Goal: Navigation & Orientation: Find specific page/section

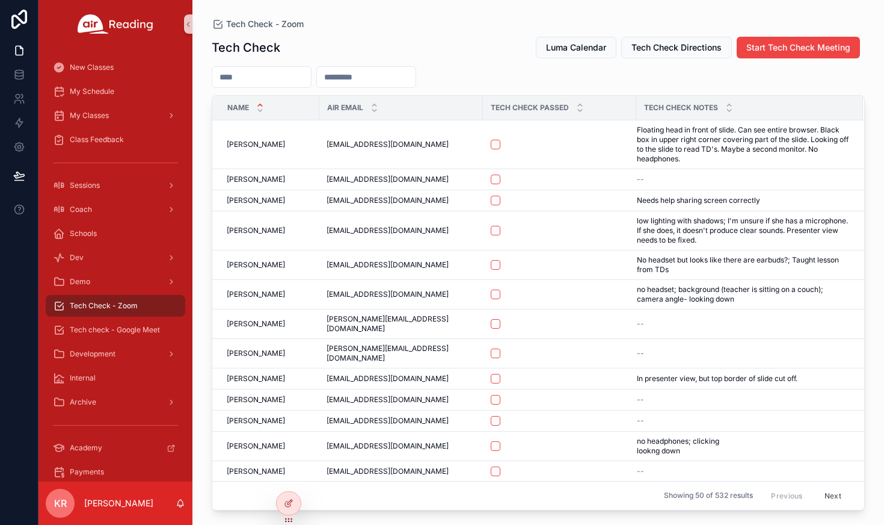
click at [564, 49] on span "Luma Calendar" at bounding box center [576, 48] width 60 height 12
click at [96, 100] on div "My Schedule" at bounding box center [115, 91] width 125 height 19
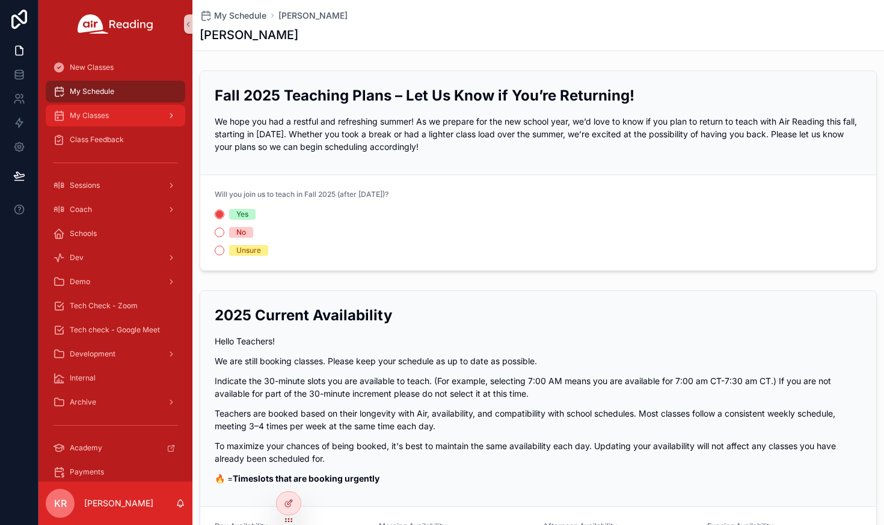
click at [96, 114] on span "My Classes" at bounding box center [89, 116] width 39 height 10
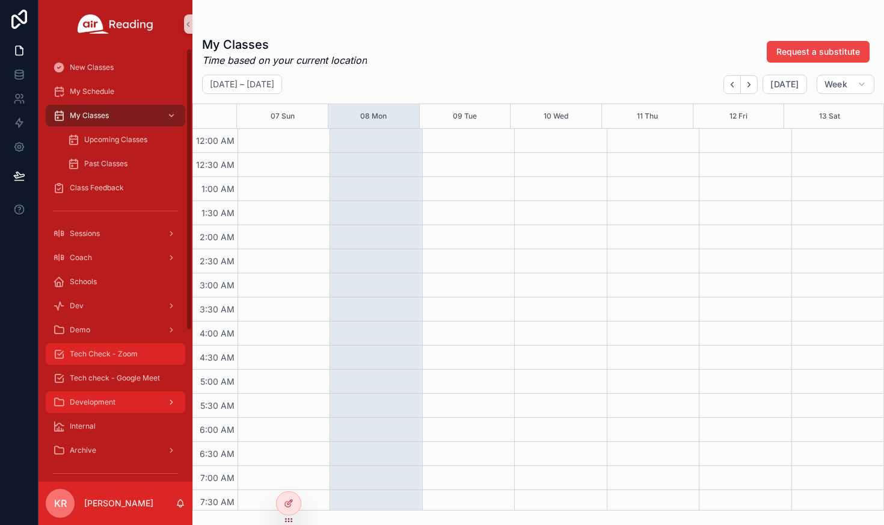
drag, startPoint x: 119, startPoint y: 359, endPoint x: 126, endPoint y: 351, distance: 11.1
click at [119, 359] on div "Tech Check - Zoom" at bounding box center [115, 353] width 125 height 19
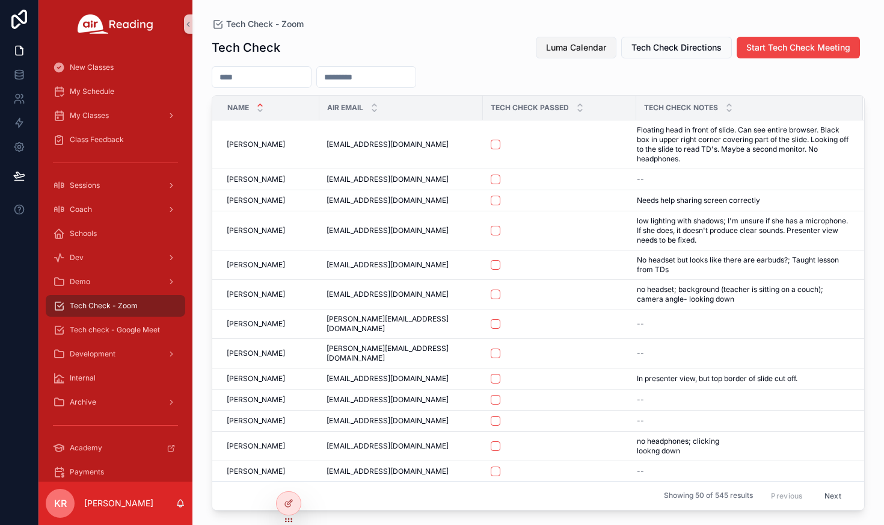
click at [583, 51] on span "Luma Calendar" at bounding box center [576, 48] width 60 height 12
click at [570, 51] on span "Luma Calendar" at bounding box center [576, 48] width 60 height 12
click at [118, 90] on div "My Schedule" at bounding box center [115, 91] width 125 height 19
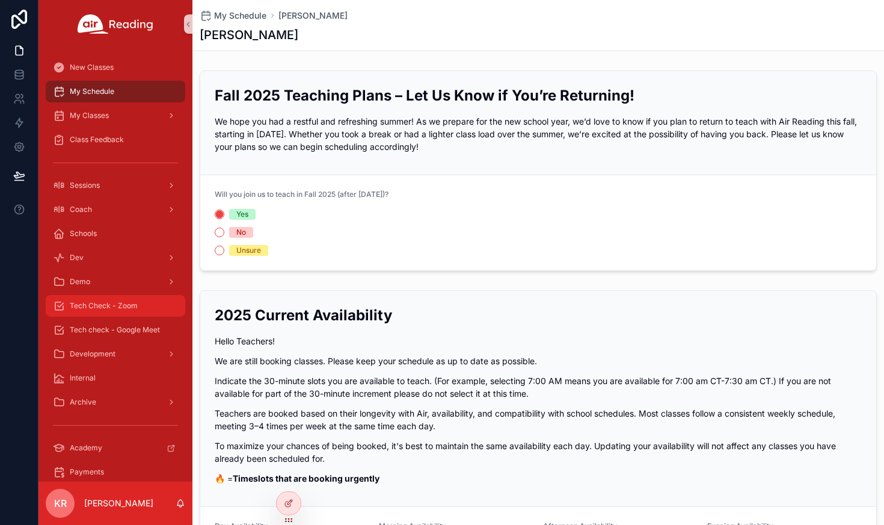
click at [114, 310] on span "Tech Check - Zoom" at bounding box center [104, 306] width 68 height 10
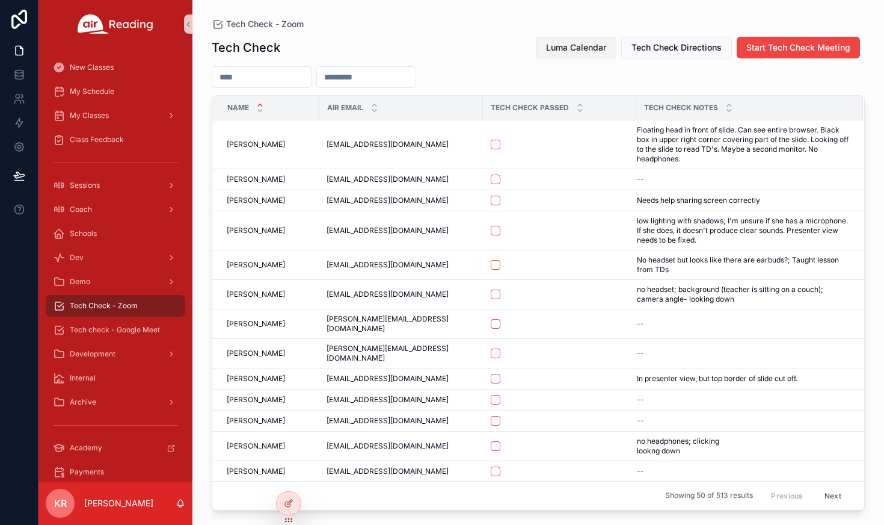
click at [599, 49] on span "Luma Calendar" at bounding box center [576, 48] width 60 height 12
click at [96, 215] on div "Coach" at bounding box center [115, 209] width 125 height 19
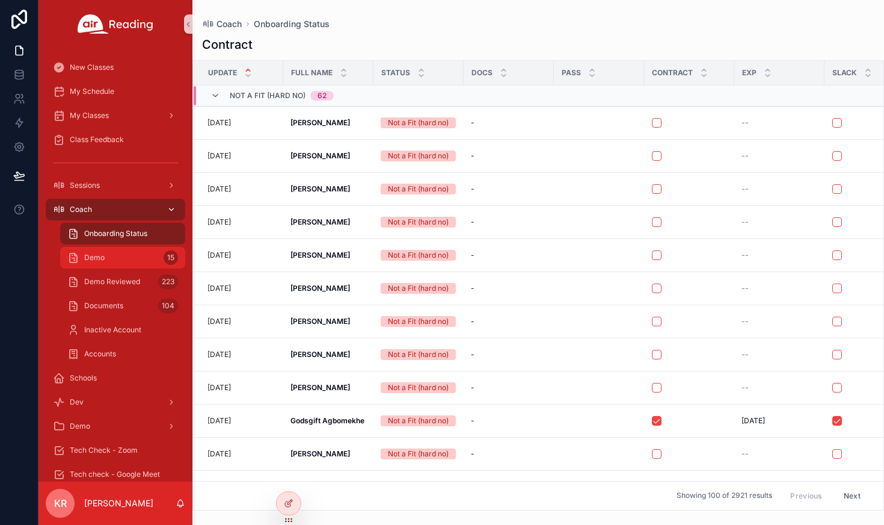
click at [111, 259] on div "Demo 15" at bounding box center [122, 257] width 111 height 19
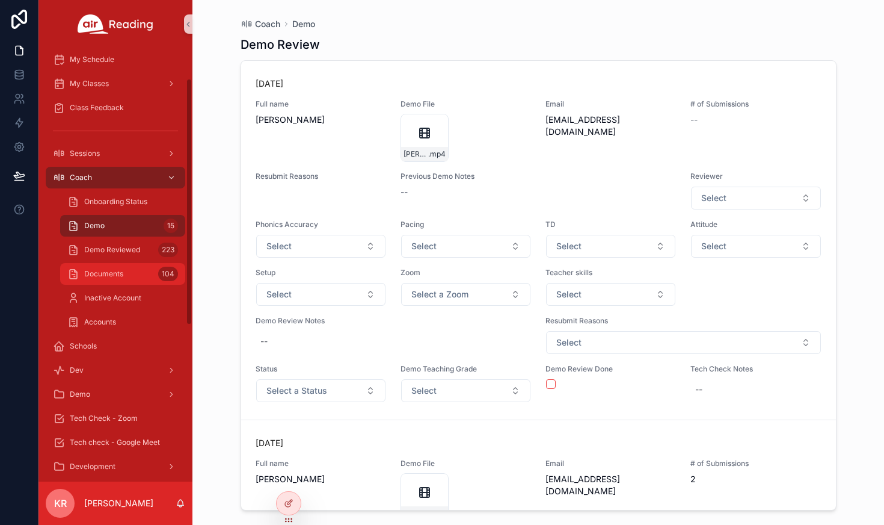
scroll to position [60, 0]
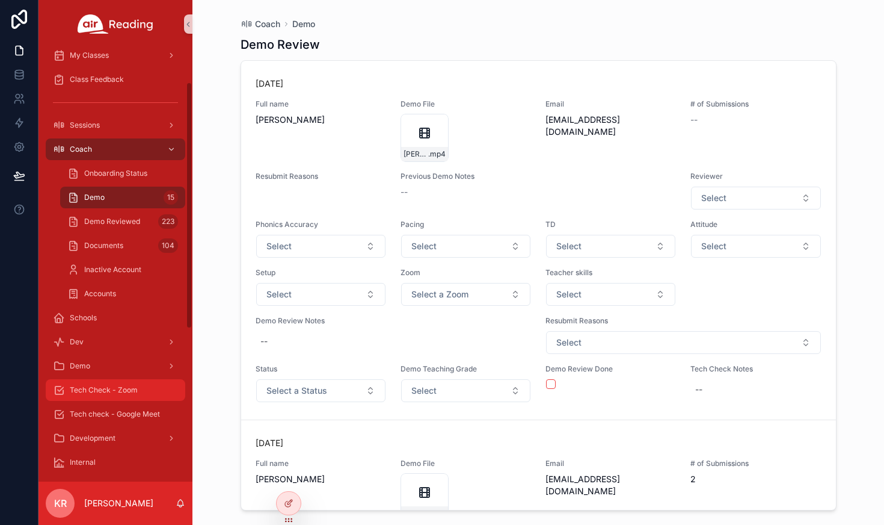
click at [117, 392] on span "Tech Check - Zoom" at bounding box center [104, 390] width 68 height 10
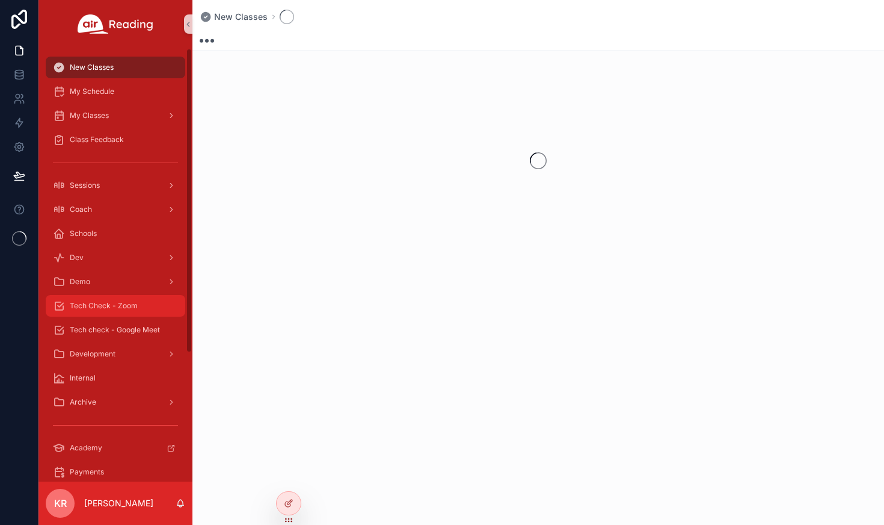
click at [114, 301] on span "Tech Check - Zoom" at bounding box center [104, 306] width 68 height 10
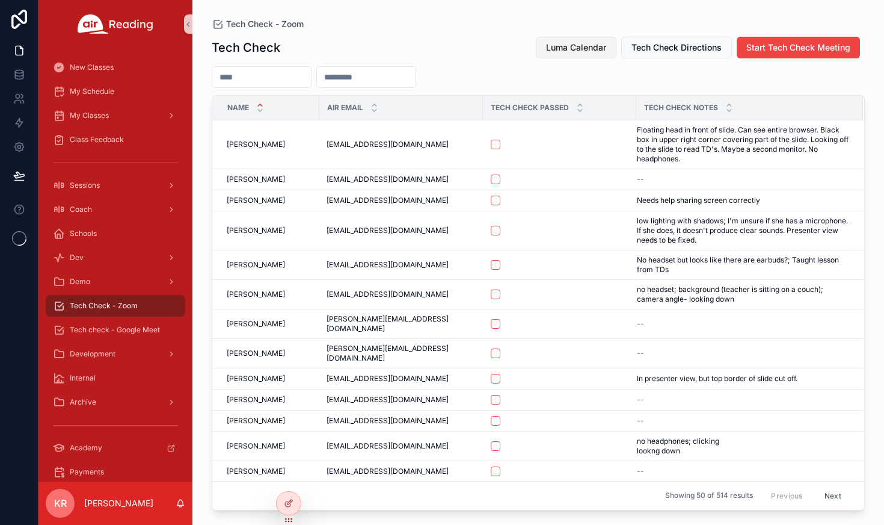
click at [574, 44] on span "Luma Calendar" at bounding box center [576, 48] width 60 height 12
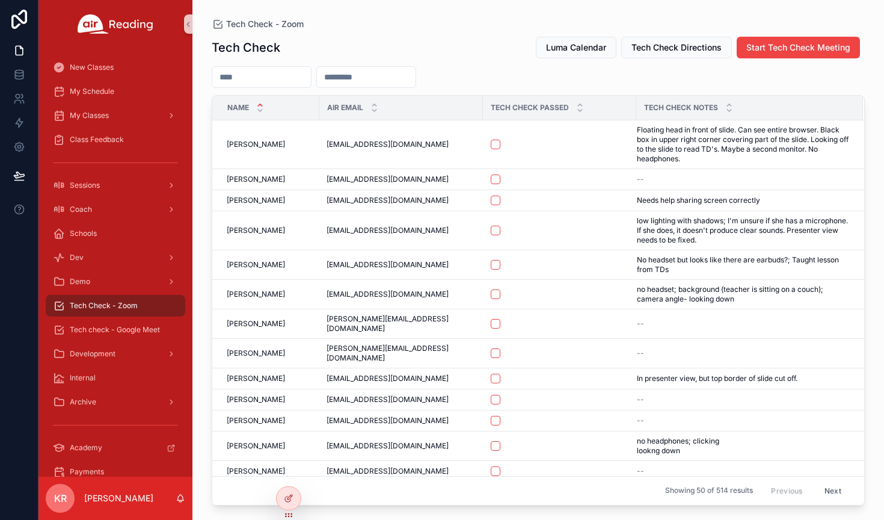
click at [288, 79] on input "scrollable content" at bounding box center [261, 77] width 99 height 17
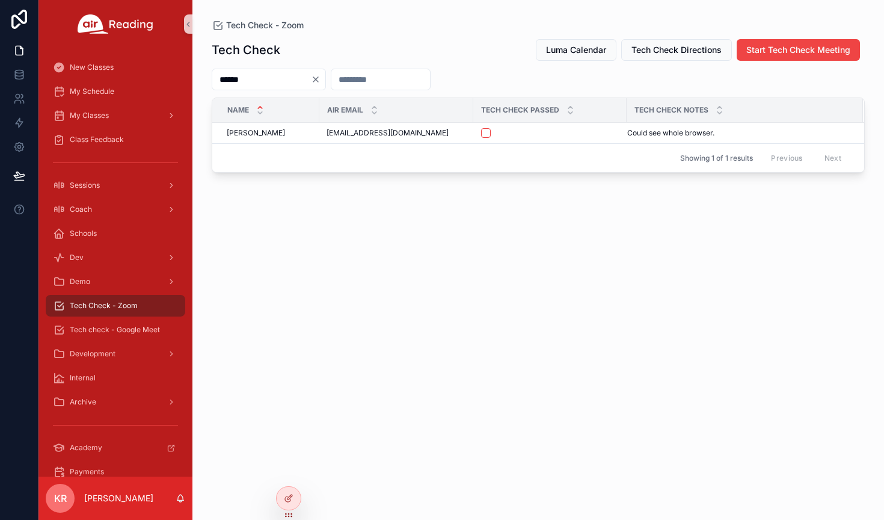
click at [206, 79] on div "Tech Check - Zoom Tech Check Luma Calendar Tech Check Directions Start Tech Che…" at bounding box center [539, 252] width 692 height 505
click at [239, 81] on input "******" at bounding box center [261, 79] width 99 height 17
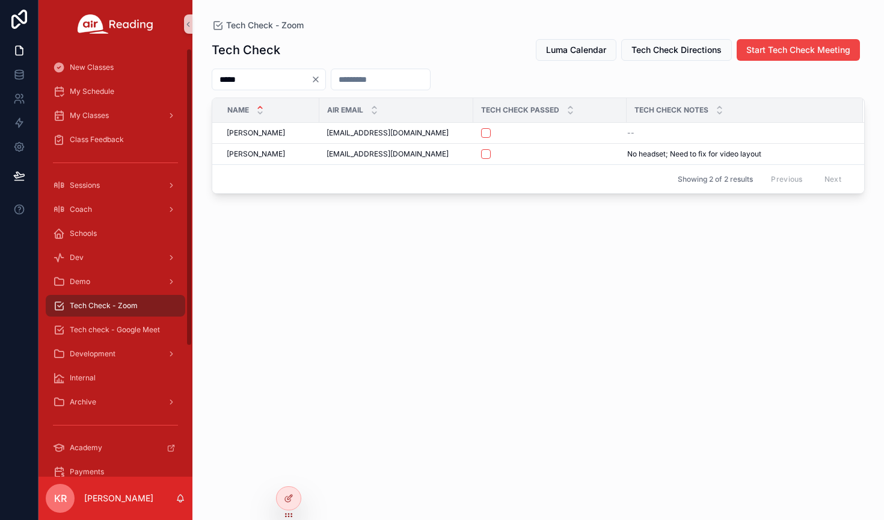
click at [249, 76] on input "*****" at bounding box center [261, 79] width 99 height 17
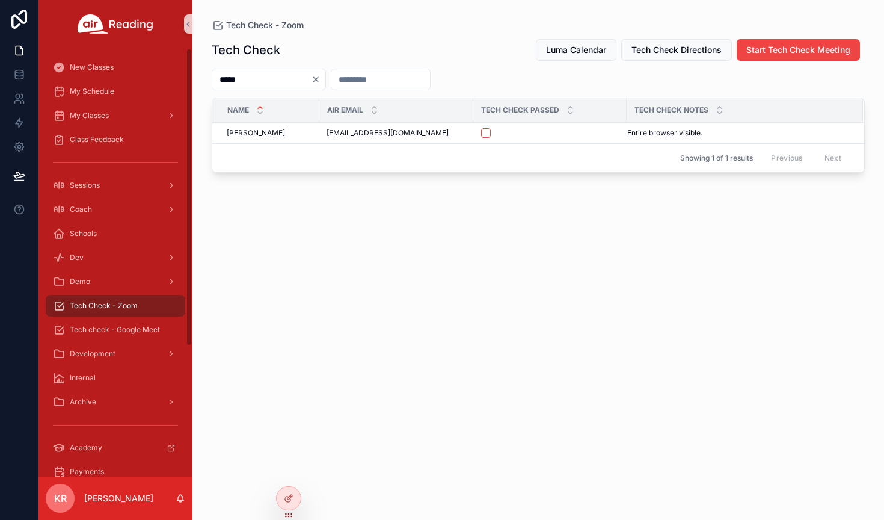
click at [242, 75] on input "*****" at bounding box center [261, 79] width 99 height 17
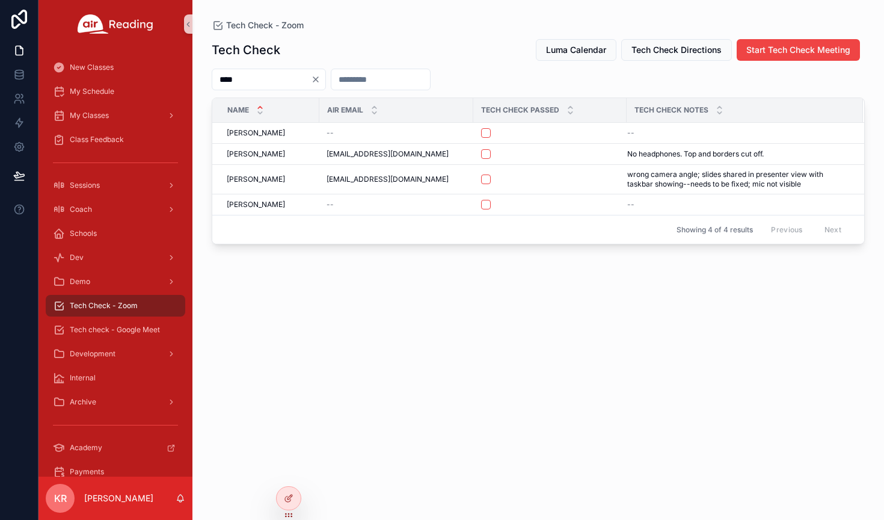
type input "****"
click at [321, 77] on icon "Clear" at bounding box center [316, 80] width 10 height 10
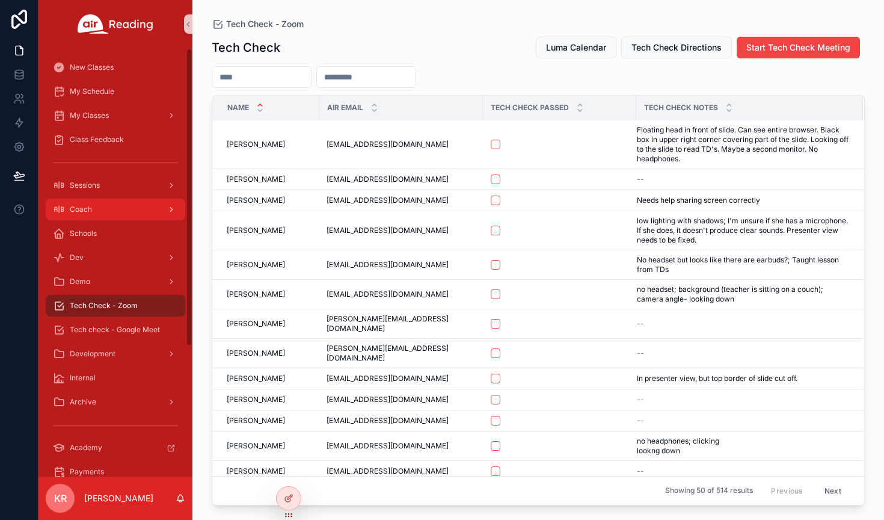
click at [84, 215] on div "Coach" at bounding box center [115, 209] width 125 height 19
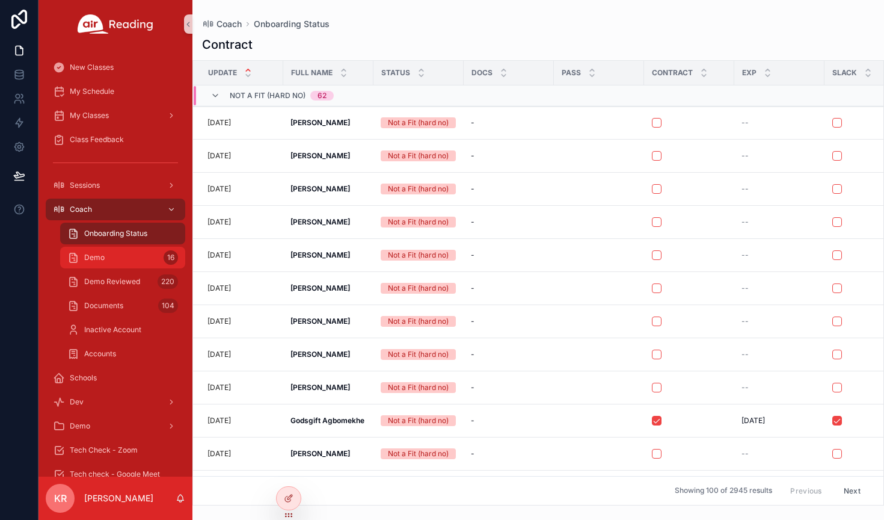
click at [110, 262] on div "Demo 16" at bounding box center [122, 257] width 111 height 19
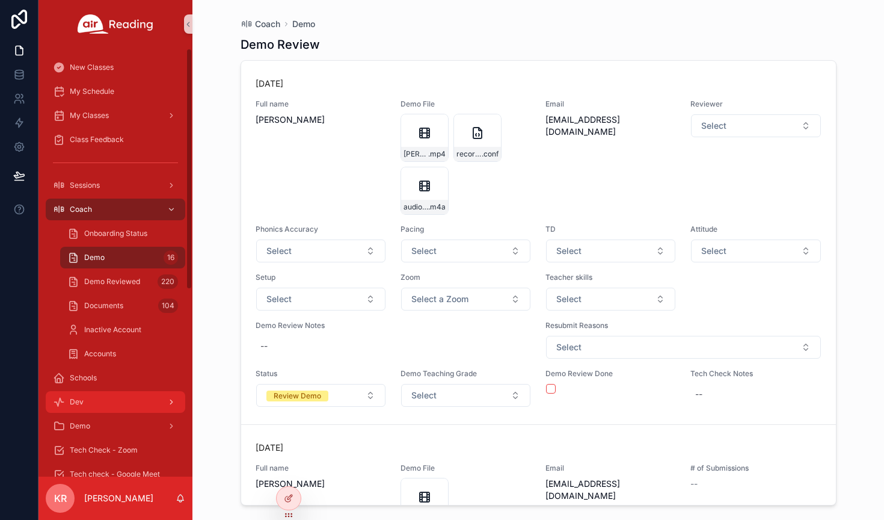
scroll to position [120, 0]
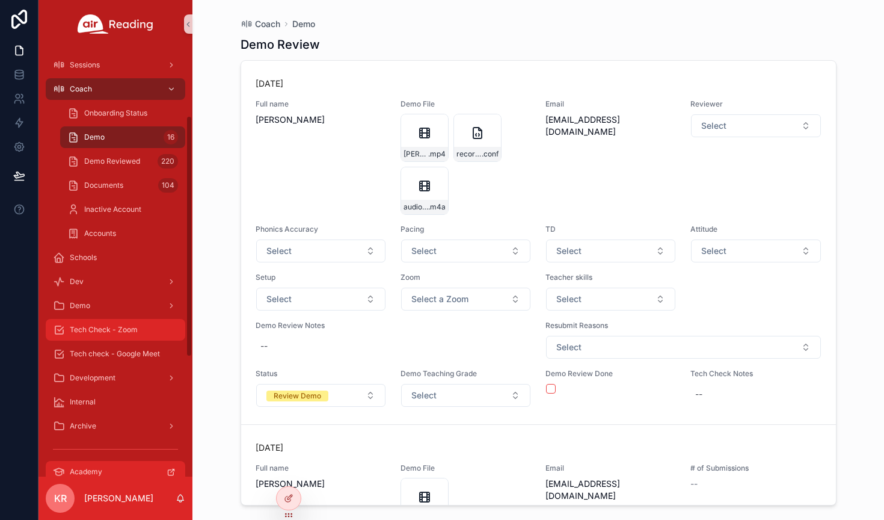
click at [105, 335] on div "Tech Check - Zoom" at bounding box center [115, 329] width 125 height 19
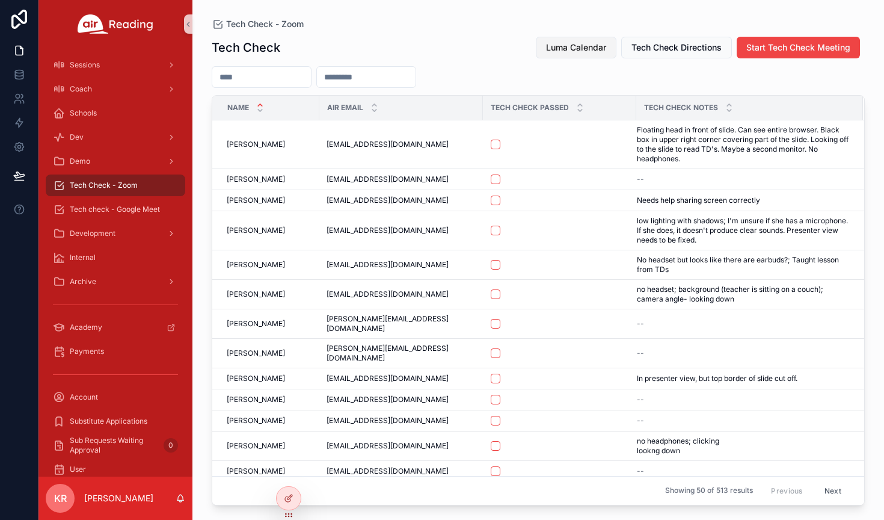
click at [569, 46] on span "Luma Calendar" at bounding box center [576, 48] width 60 height 12
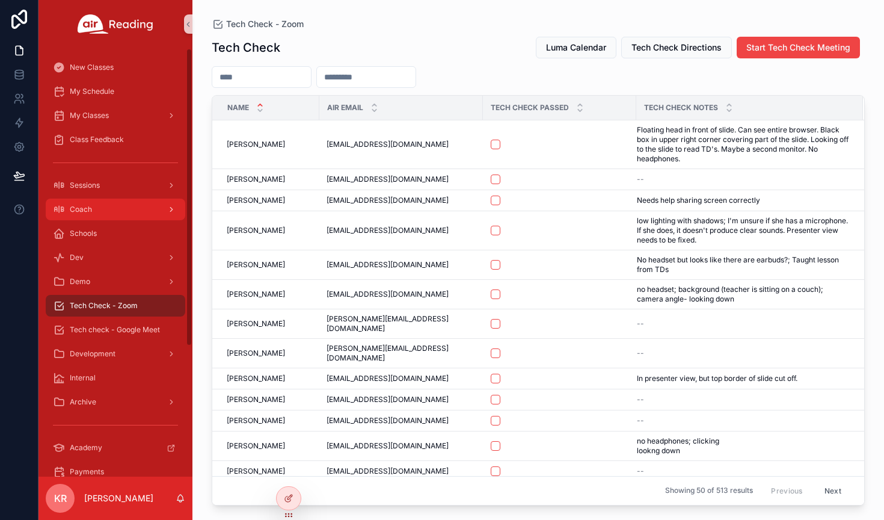
click at [129, 215] on div "Coach" at bounding box center [115, 209] width 125 height 19
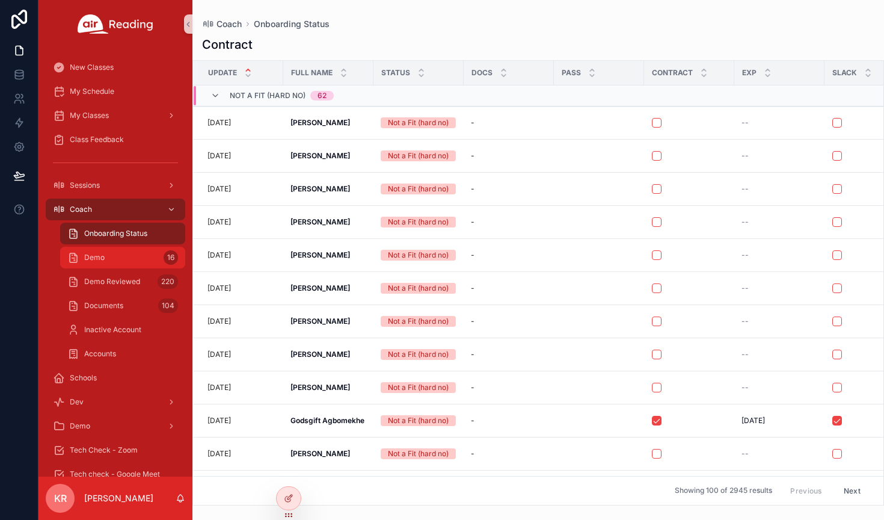
click at [117, 256] on div "Demo 16" at bounding box center [122, 257] width 111 height 19
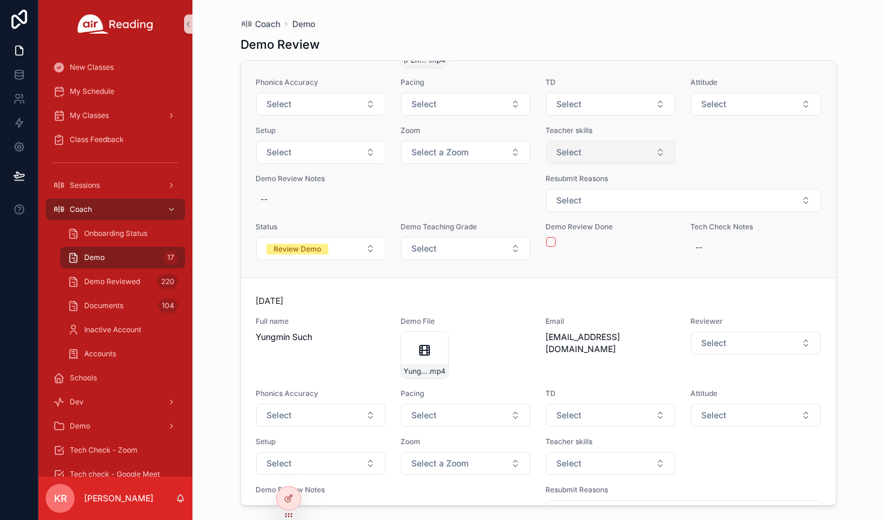
scroll to position [3414, 0]
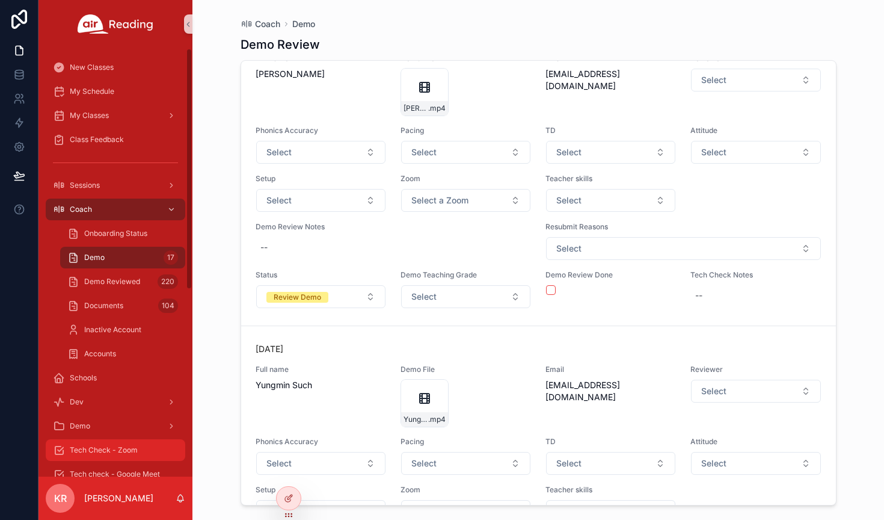
click at [128, 449] on span "Tech Check - Zoom" at bounding box center [104, 450] width 68 height 10
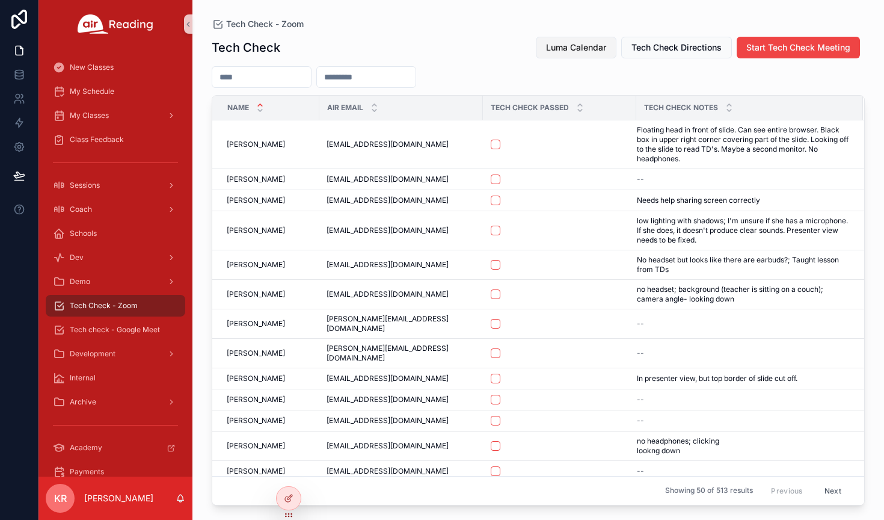
click at [572, 52] on span "Luma Calendar" at bounding box center [576, 48] width 60 height 12
click at [566, 52] on span "Luma Calendar" at bounding box center [576, 48] width 60 height 12
click at [577, 50] on span "Luma Calendar" at bounding box center [576, 48] width 60 height 12
click at [99, 208] on div "Coach" at bounding box center [115, 209] width 125 height 19
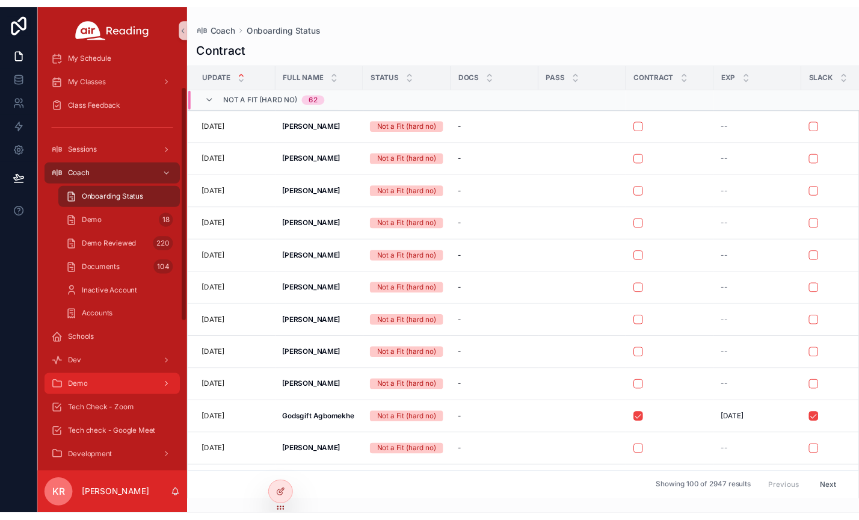
scroll to position [60, 0]
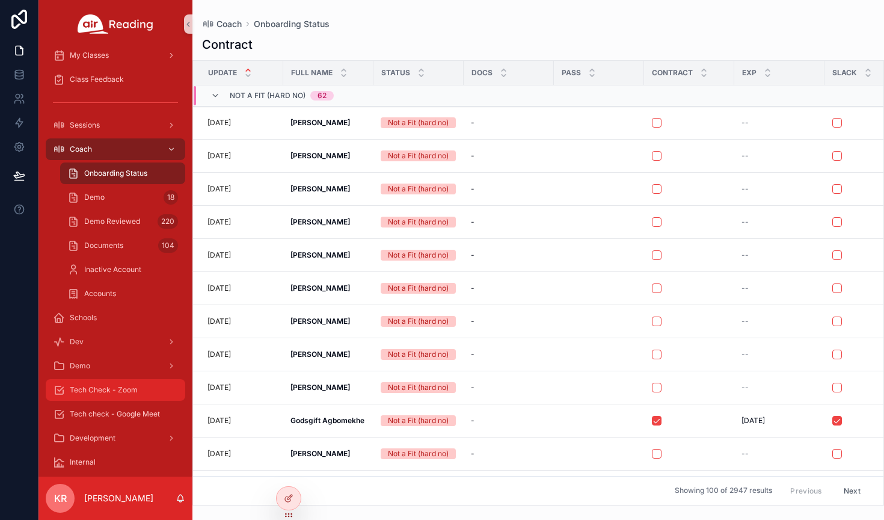
click at [128, 395] on div "Tech Check - Zoom" at bounding box center [115, 389] width 125 height 19
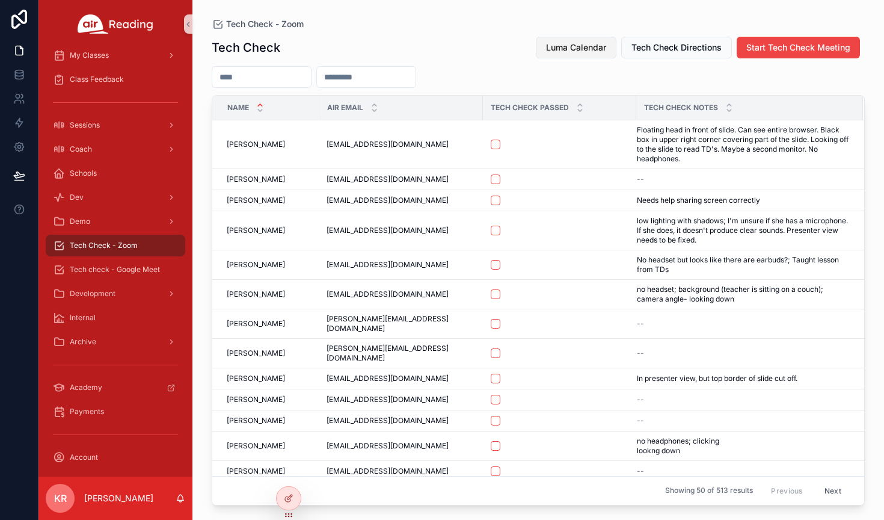
click at [576, 45] on span "Luma Calendar" at bounding box center [576, 48] width 60 height 12
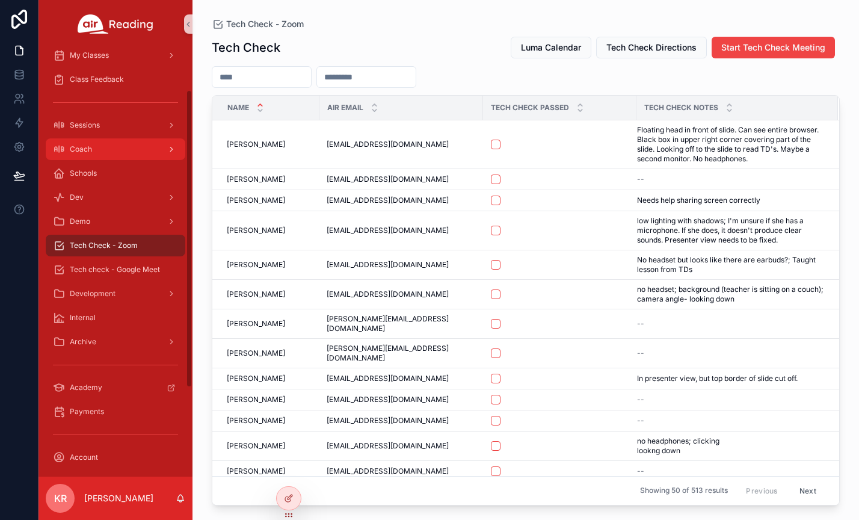
click at [107, 147] on div "Coach" at bounding box center [115, 149] width 125 height 19
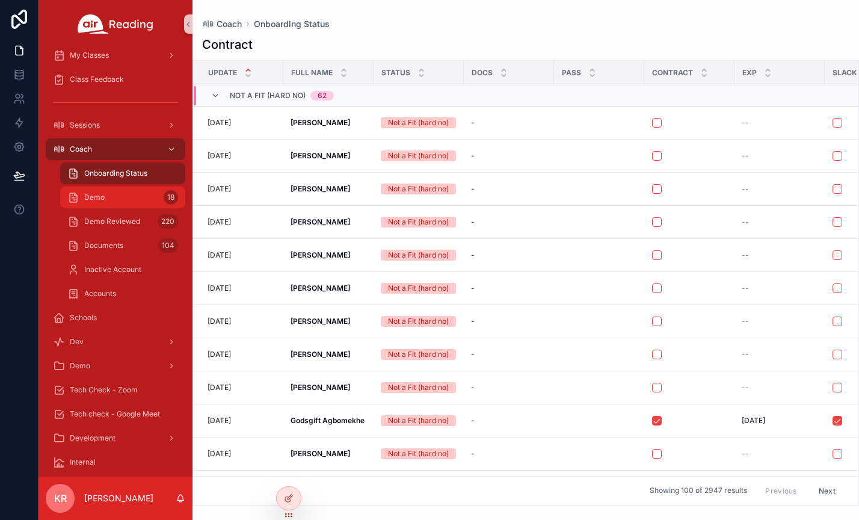
click at [120, 200] on div "Demo 18" at bounding box center [122, 197] width 111 height 19
